Goal: Task Accomplishment & Management: Use online tool/utility

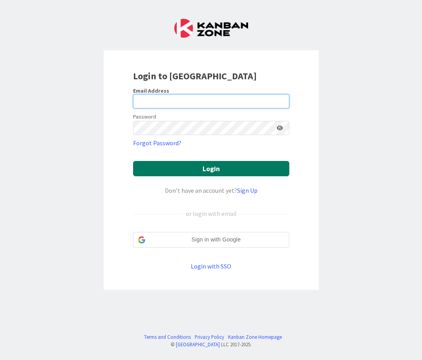
type input "[PERSON_NAME][EMAIL_ADDRESS][DOMAIN_NAME]"
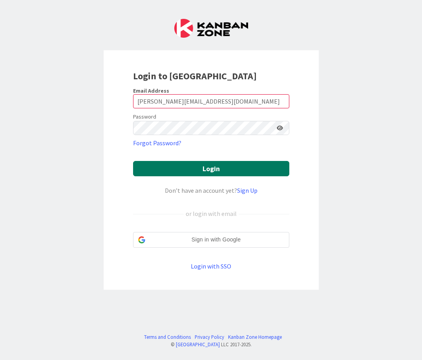
click at [215, 169] on button "Login" at bounding box center [211, 168] width 156 height 15
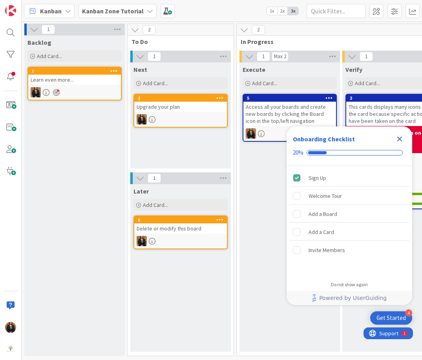
click at [147, 9] on icon at bounding box center [150, 11] width 6 height 6
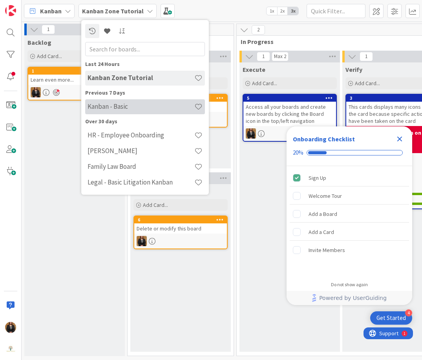
click at [135, 104] on h4 "Kanban - Basic" at bounding box center [141, 106] width 107 height 8
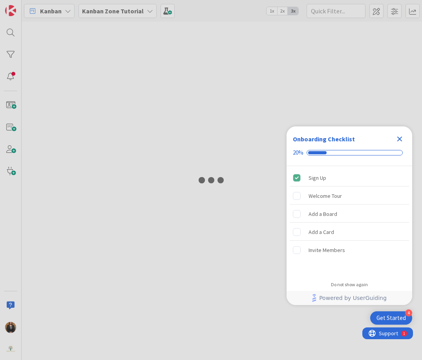
click at [400, 139] on icon "Close Checklist" at bounding box center [399, 139] width 5 height 5
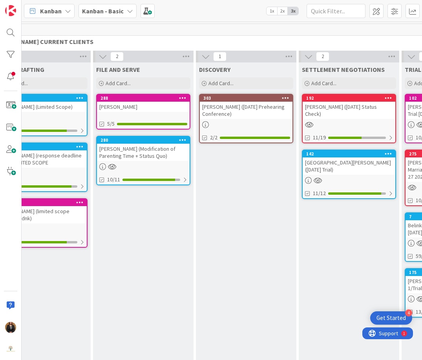
scroll to position [0, 101]
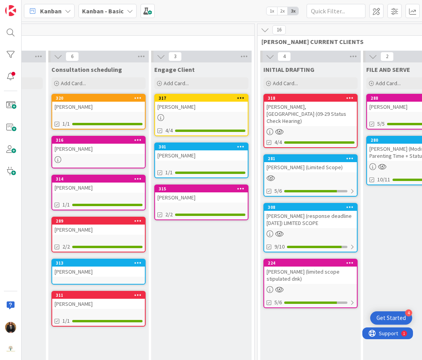
click at [286, 105] on div "[PERSON_NAME], [GEOGRAPHIC_DATA] (09-29 Status Check Hearing)" at bounding box center [310, 114] width 93 height 24
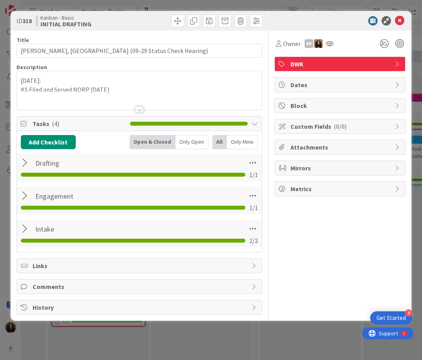
click at [26, 161] on div at bounding box center [26, 163] width 10 height 14
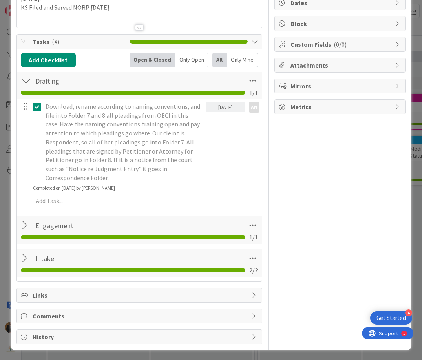
scroll to position [83, 0]
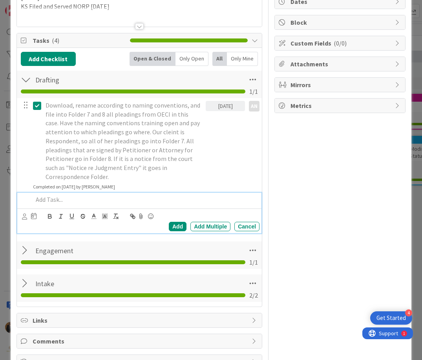
click at [64, 199] on p at bounding box center [144, 199] width 223 height 9
click at [26, 216] on icon at bounding box center [24, 217] width 5 height 6
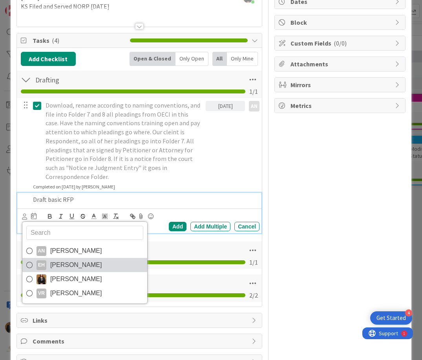
click at [69, 270] on span "[PERSON_NAME]" at bounding box center [76, 265] width 52 height 12
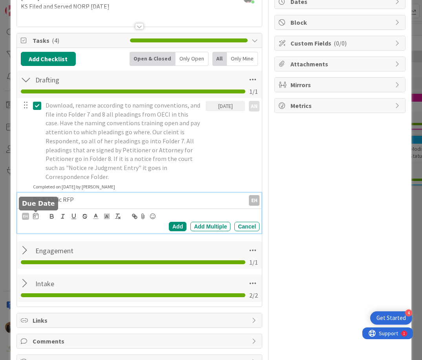
click at [35, 215] on icon at bounding box center [35, 216] width 5 height 6
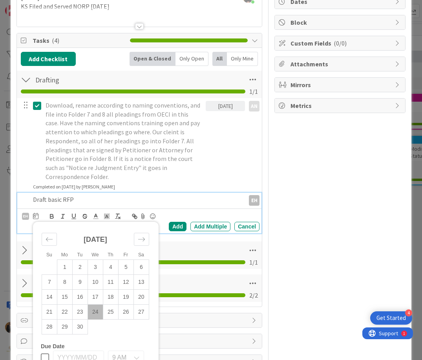
click at [94, 311] on td "24" at bounding box center [95, 312] width 15 height 15
click at [170, 228] on div "Add" at bounding box center [178, 226] width 18 height 9
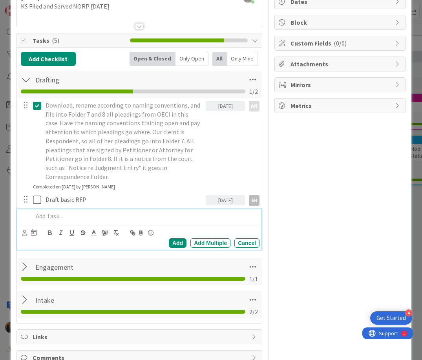
click at [79, 213] on p at bounding box center [144, 216] width 223 height 9
click at [112, 218] on p "Pull FTR for FAPA Hearing" at bounding box center [144, 216] width 223 height 9
click at [26, 234] on icon at bounding box center [24, 233] width 5 height 6
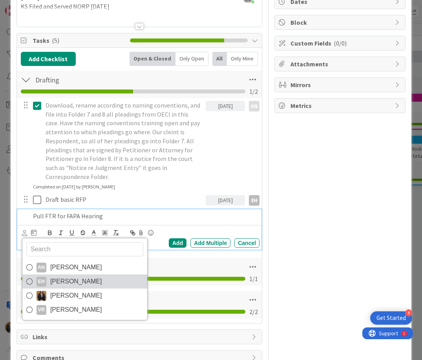
click at [73, 281] on span "[PERSON_NAME]" at bounding box center [76, 282] width 52 height 12
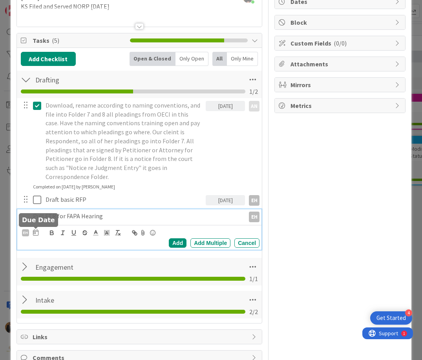
click at [38, 234] on icon at bounding box center [35, 232] width 5 height 6
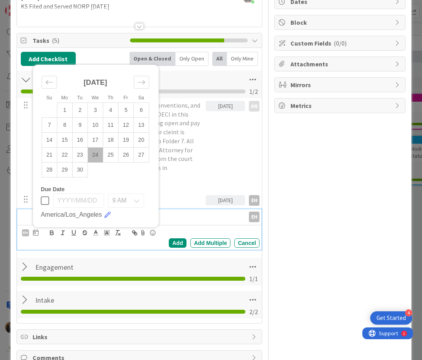
click at [99, 156] on td "24" at bounding box center [95, 155] width 15 height 15
type input "[DATE]"
click at [169, 241] on div "Add" at bounding box center [178, 242] width 18 height 9
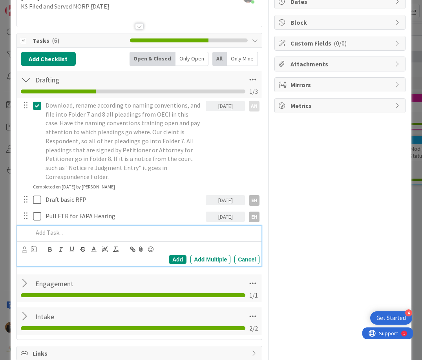
click at [64, 234] on p at bounding box center [144, 232] width 223 height 9
click at [25, 250] on icon at bounding box center [24, 250] width 5 height 6
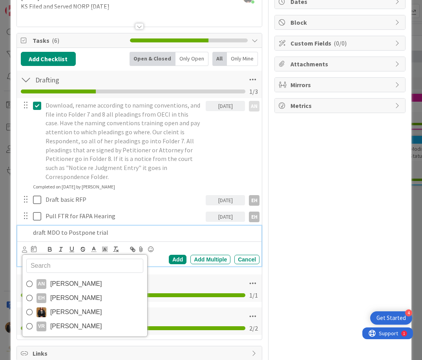
click at [128, 233] on p "draft MDO to Postpone trial" at bounding box center [144, 232] width 223 height 9
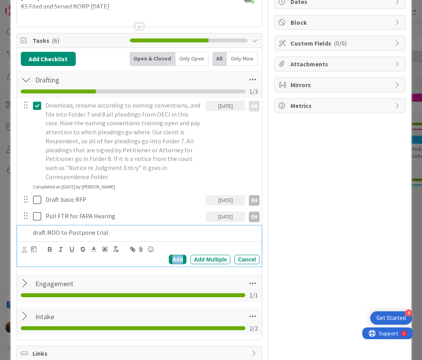
click at [173, 259] on div "Add" at bounding box center [178, 259] width 18 height 9
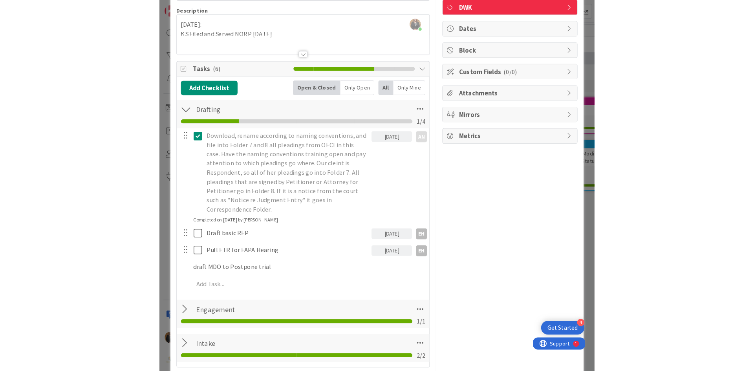
scroll to position [0, 0]
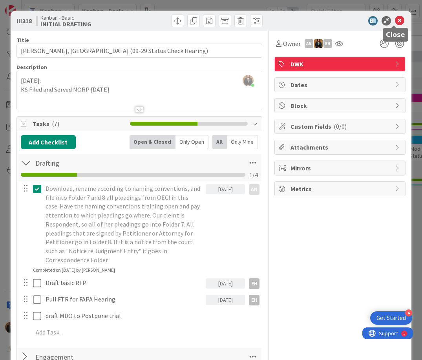
click at [395, 22] on icon at bounding box center [399, 20] width 9 height 9
